Goal: Task Accomplishment & Management: Manage account settings

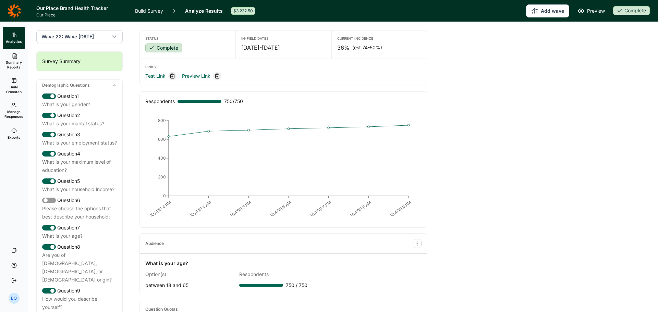
click at [14, 60] on link "Summary Reports" at bounding box center [14, 61] width 22 height 25
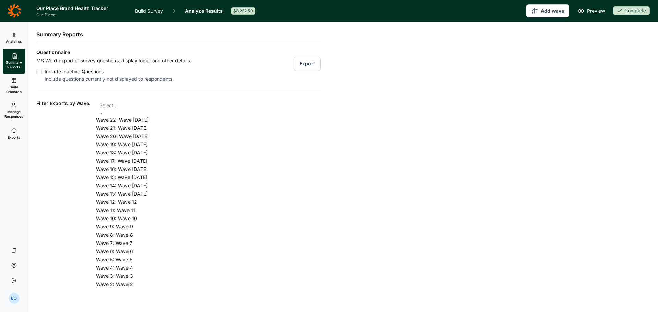
click at [189, 107] on div at bounding box center [208, 106] width 218 height 10
click at [175, 123] on div "Wave 22: Wave [DATE]" at bounding box center [208, 120] width 225 height 8
click at [200, 86] on div "Questionnaire MS Word export of survey questions, display logic, and other deta…" at bounding box center [178, 253] width 284 height 410
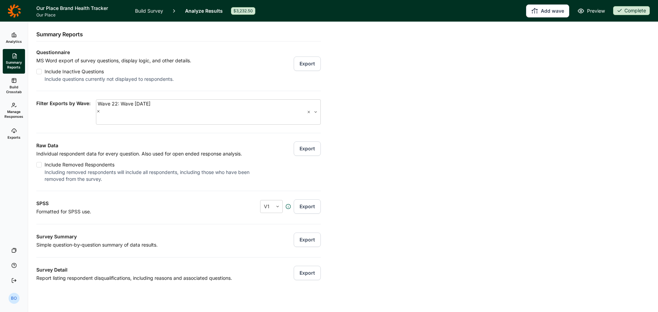
click at [305, 142] on button "Export" at bounding box center [307, 149] width 27 height 14
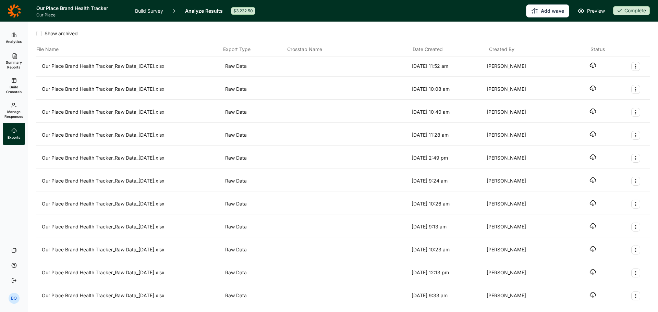
click at [589, 65] on icon "button" at bounding box center [592, 65] width 7 height 7
click at [8, 106] on link "Manage Responses" at bounding box center [14, 110] width 22 height 25
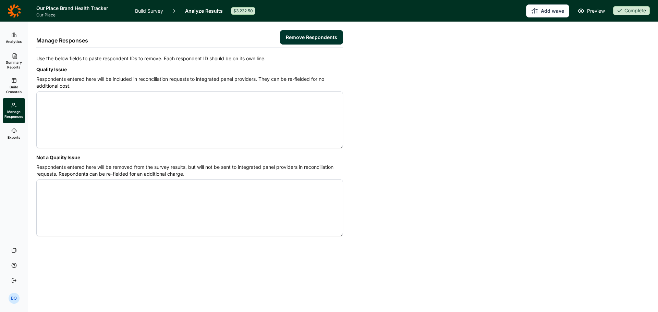
click at [197, 109] on textarea "Quality Issue" at bounding box center [189, 120] width 307 height 57
type textarea "4557467 4555657 4556415 4556031 4556805 4556504 4556742 4555530 4557237 4555876…"
click at [301, 37] on button "Remove Respondents" at bounding box center [311, 37] width 63 height 14
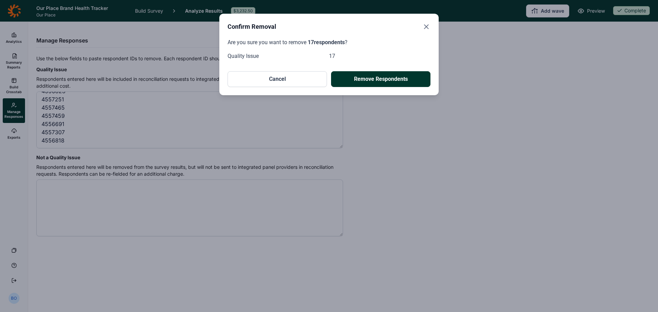
click at [376, 77] on button "Remove Respondents" at bounding box center [380, 79] width 99 height 16
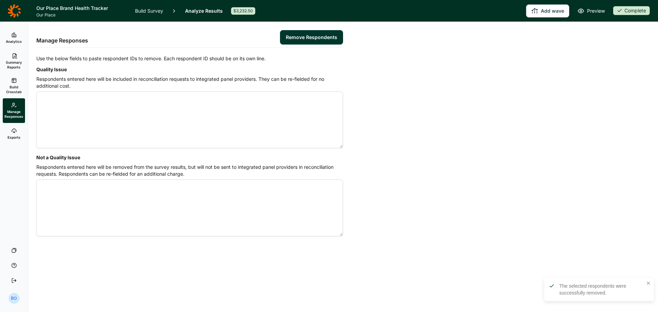
scroll to position [0, 0]
click at [633, 10] on div "Complete" at bounding box center [631, 10] width 37 height 9
click at [607, 38] on button "Draft" at bounding box center [608, 35] width 77 height 15
click at [142, 12] on link "Build Survey" at bounding box center [149, 11] width 28 height 22
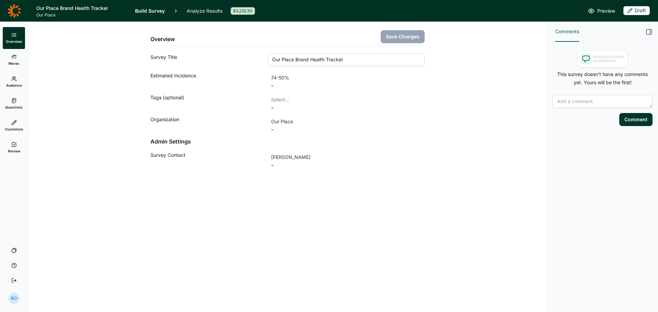
click at [13, 104] on link "Questions" at bounding box center [14, 104] width 22 height 22
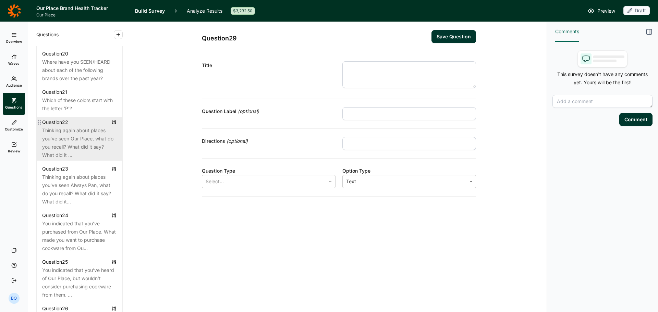
scroll to position [1028, 0]
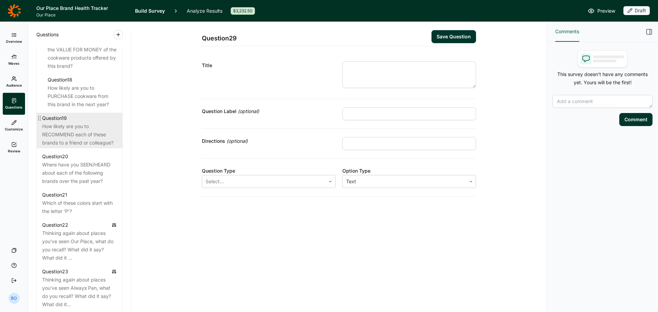
click at [70, 147] on div "How likely are you to RECOMMEND each of these brands to a friend or colleague?" at bounding box center [79, 134] width 75 height 25
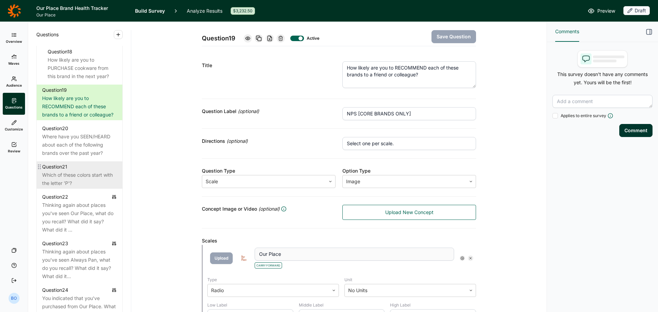
scroll to position [1062, 0]
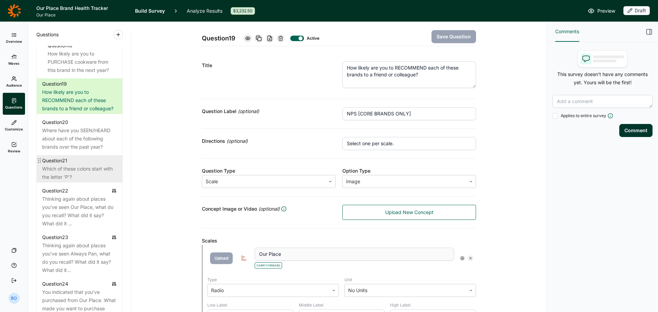
click at [83, 181] on div "Which of these colors start with the letter 'P'?" at bounding box center [79, 173] width 75 height 16
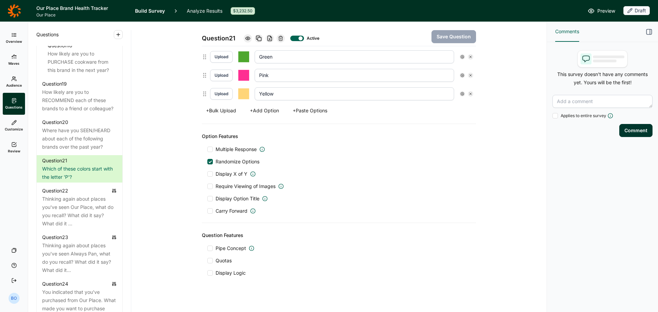
scroll to position [221, 0]
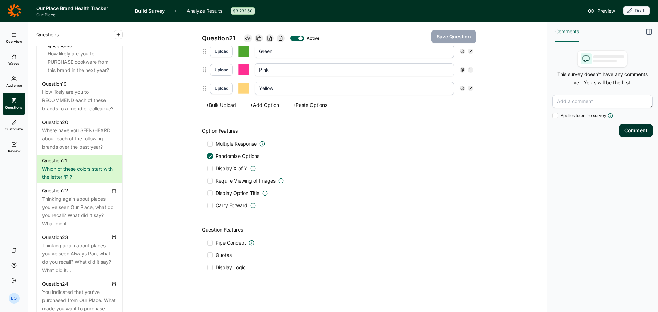
click at [216, 254] on span "Quotas" at bounding box center [224, 255] width 16 height 7
click at [207, 255] on input "Quotas" at bounding box center [207, 255] width 0 height 0
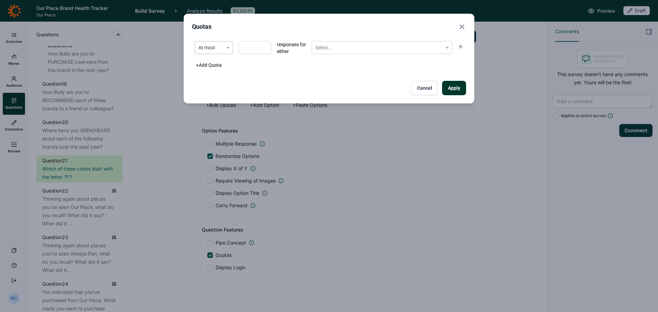
click at [221, 50] on div "At most" at bounding box center [209, 47] width 28 height 11
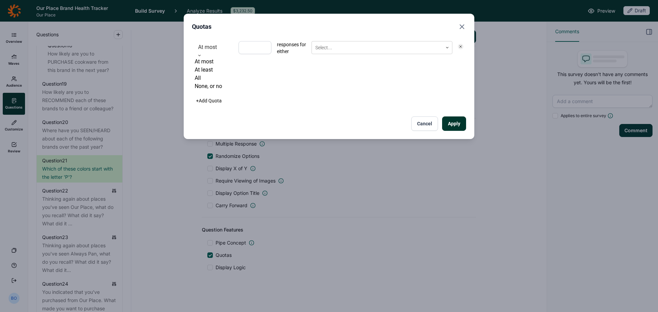
click at [214, 82] on div "All" at bounding box center [214, 78] width 38 height 8
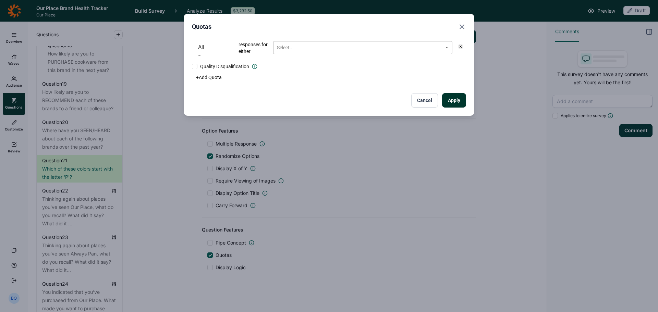
click at [309, 48] on div at bounding box center [358, 48] width 162 height 9
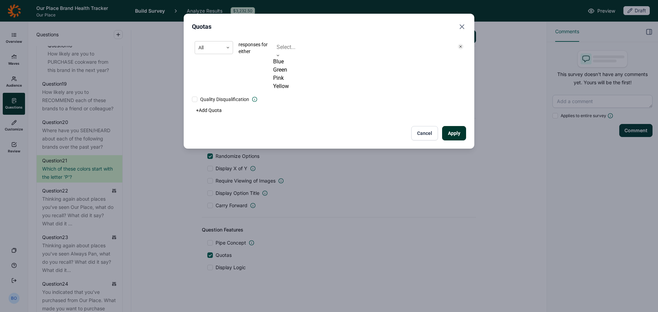
click at [295, 82] on div "Pink" at bounding box center [362, 78] width 179 height 8
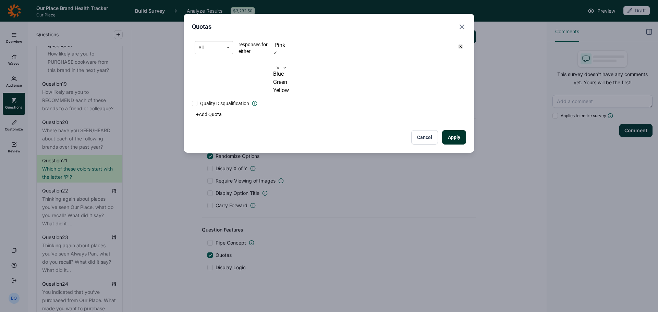
click at [237, 84] on div "All responses for either option Pink, selected. 3 results available. Use Up and…" at bounding box center [329, 91] width 274 height 106
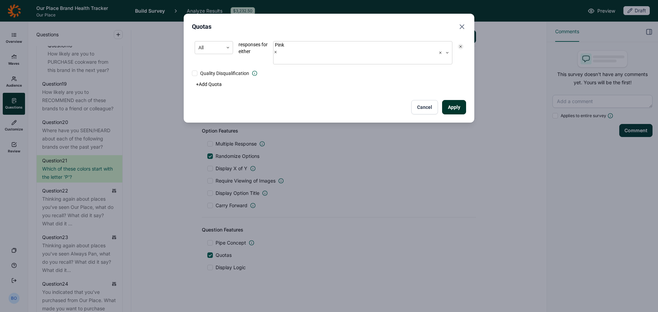
click at [462, 100] on button "Apply" at bounding box center [454, 107] width 24 height 14
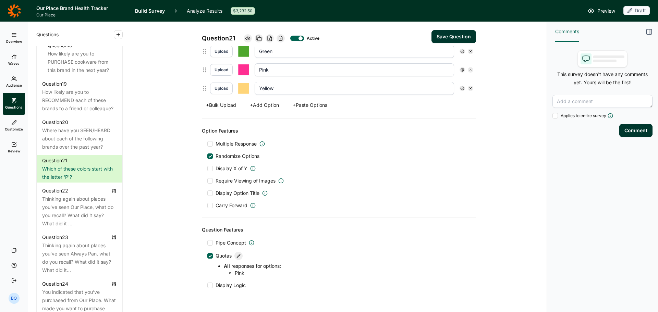
click at [458, 37] on button "Save Question" at bounding box center [453, 36] width 45 height 13
click at [17, 149] on span "Review" at bounding box center [14, 151] width 12 height 5
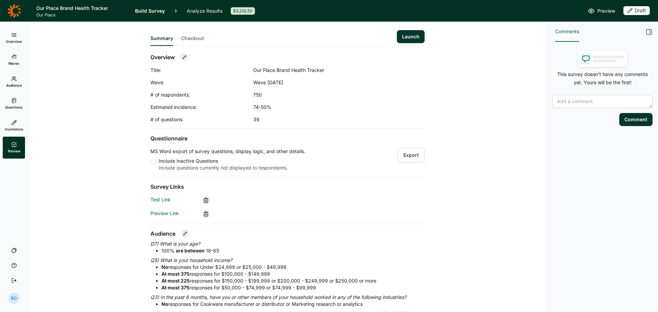
click at [405, 35] on button "Launch" at bounding box center [411, 36] width 28 height 13
click at [198, 10] on link "Analyze Results" at bounding box center [205, 11] width 36 height 22
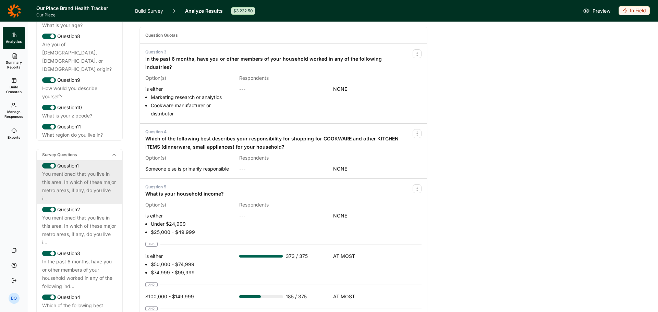
scroll to position [240, 0]
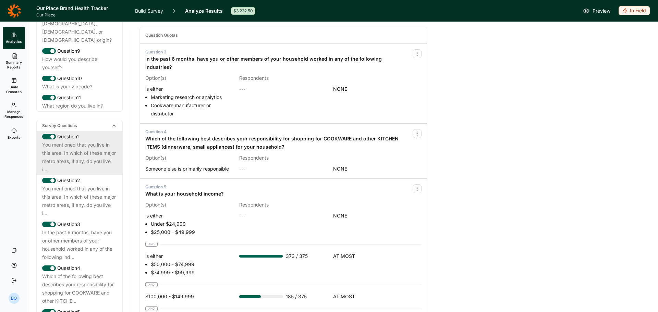
click at [82, 154] on div "You mentioned that you live in this area. In which of these major metro areas, …" at bounding box center [79, 157] width 75 height 33
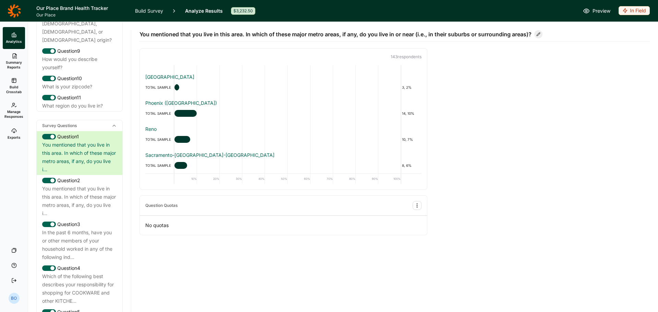
scroll to position [103, 0]
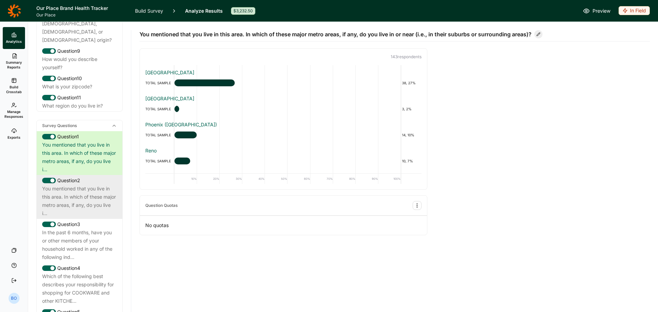
click at [52, 200] on div "You mentioned that you live in this area. In which of these major metro areas, …" at bounding box center [79, 201] width 75 height 33
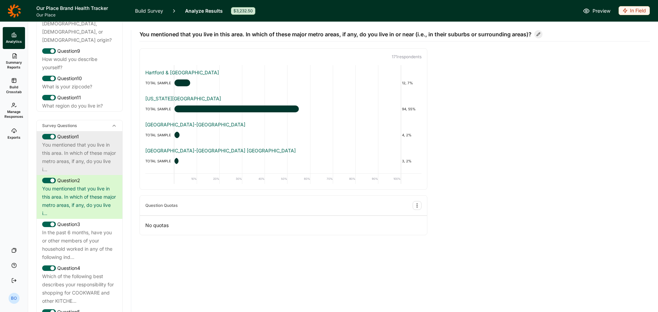
click at [67, 170] on div "You mentioned that you live in this area. In which of these major metro areas, …" at bounding box center [79, 157] width 75 height 33
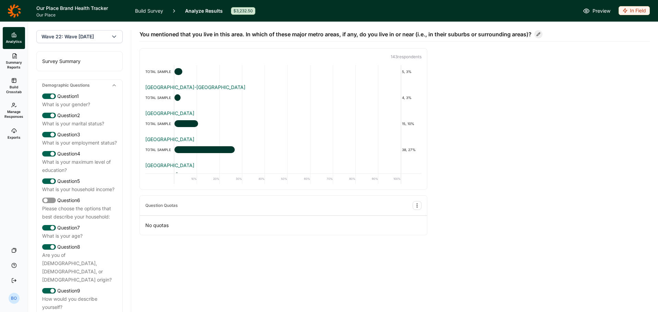
scroll to position [0, 0]
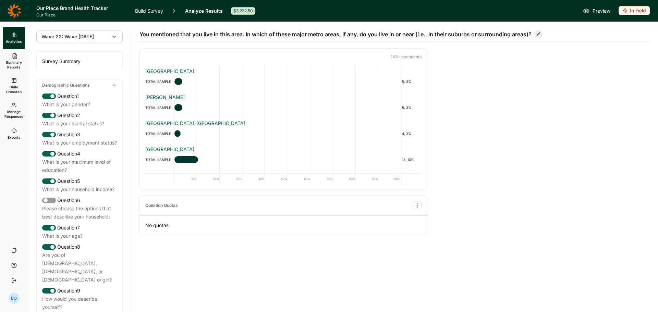
click at [69, 57] on div "Survey Summary" at bounding box center [80, 61] width 86 height 19
